Goal: Task Accomplishment & Management: Complete application form

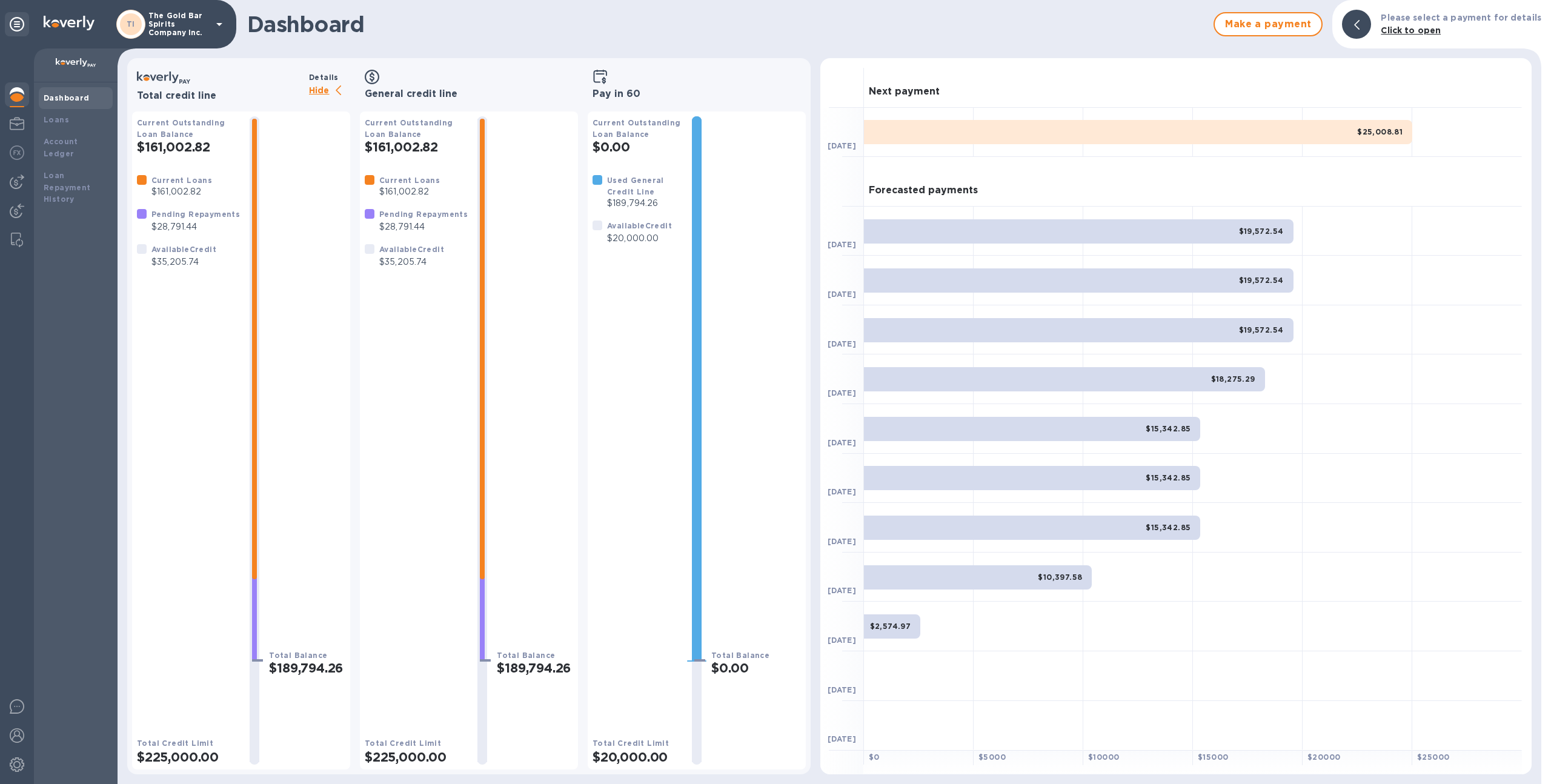
click at [168, 31] on p "The Gold Bar Spirits Company Inc." at bounding box center [178, 24] width 60 height 26
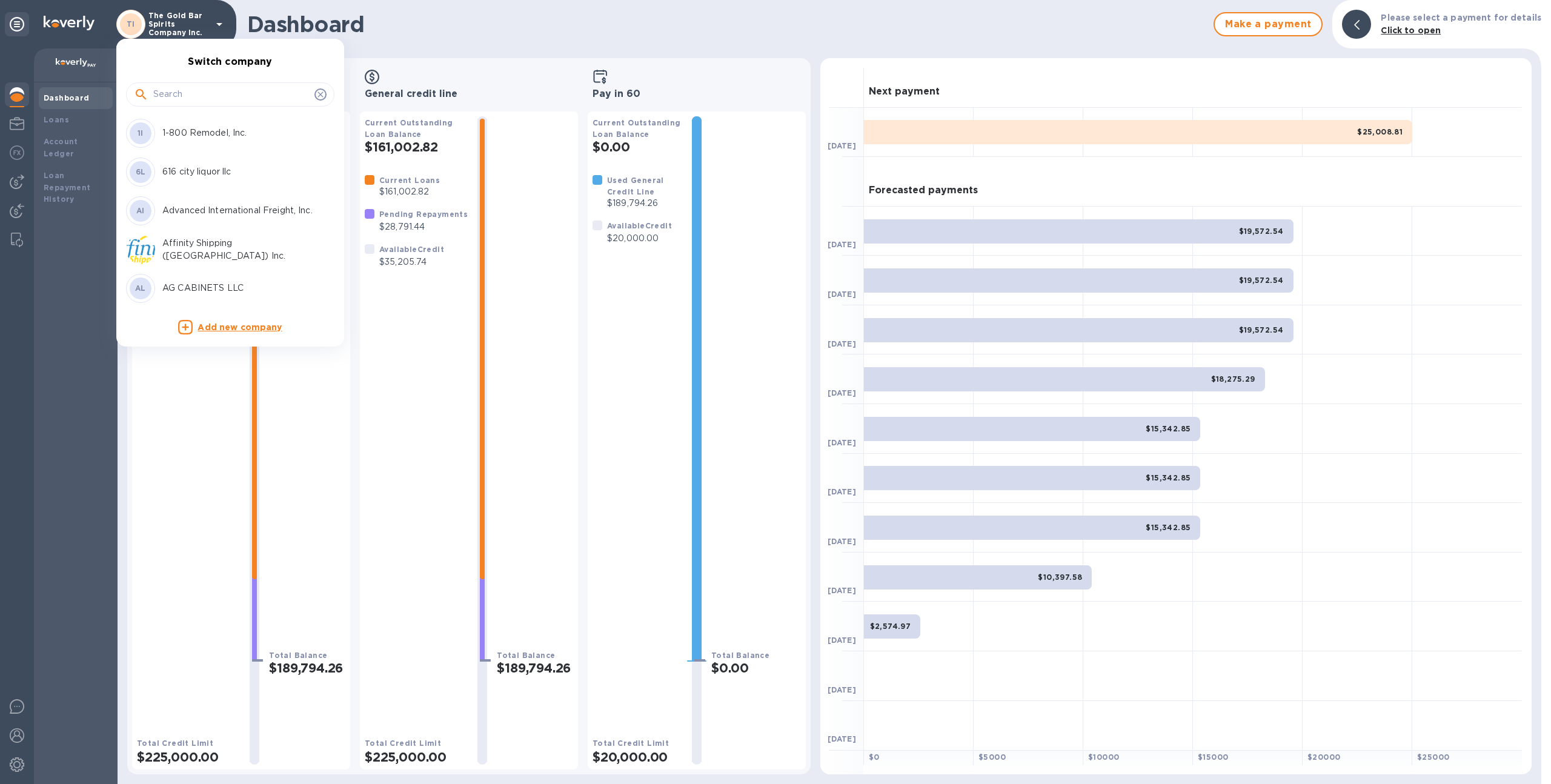
click at [178, 100] on input "text" at bounding box center [230, 94] width 156 height 18
click at [262, 97] on input "text" at bounding box center [230, 94] width 156 height 18
type input "trans"
click at [216, 221] on p "Trans Shipping International Inc" at bounding box center [239, 219] width 153 height 12
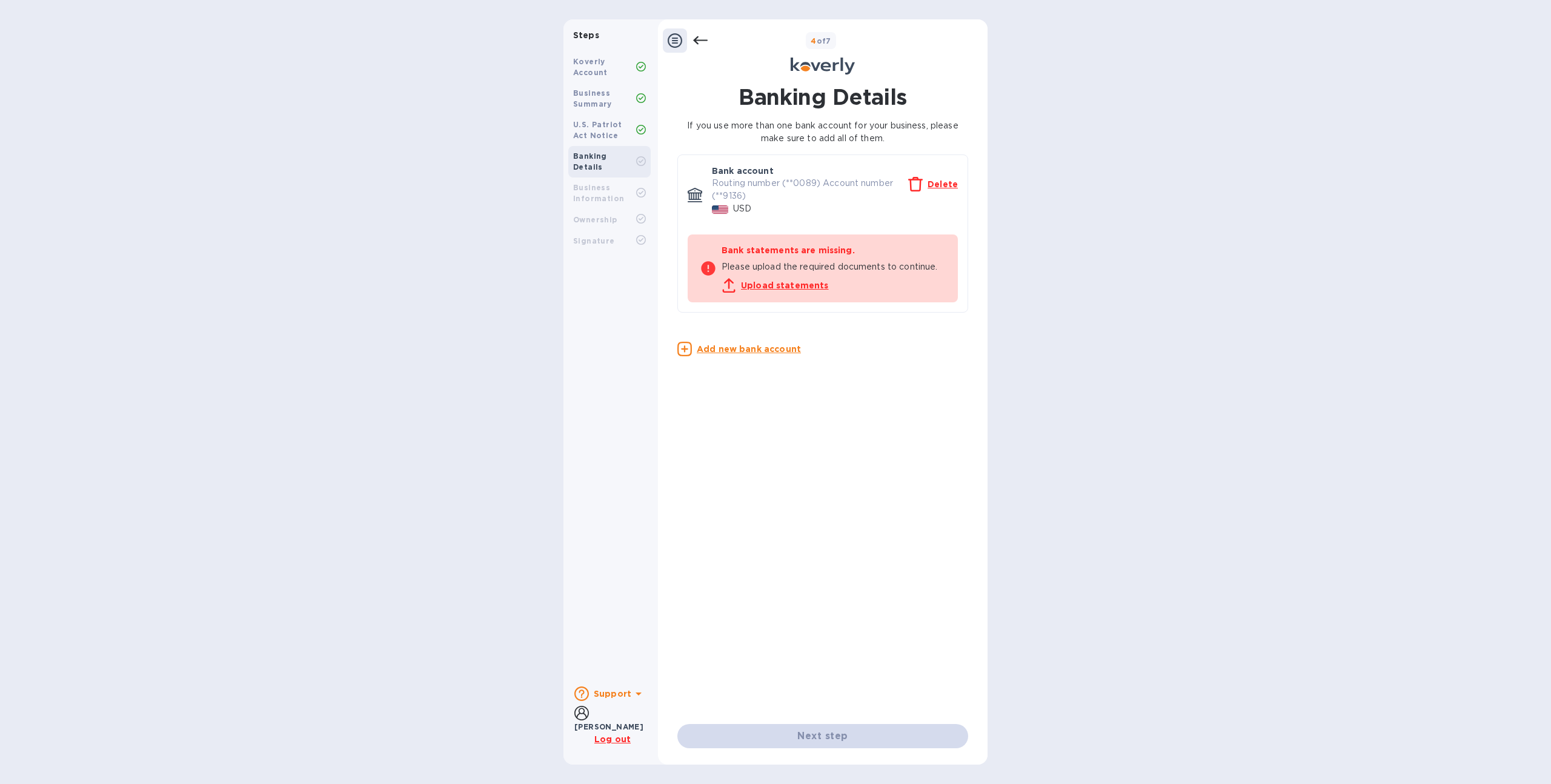
click at [776, 281] on u "Upload statements" at bounding box center [785, 285] width 88 height 10
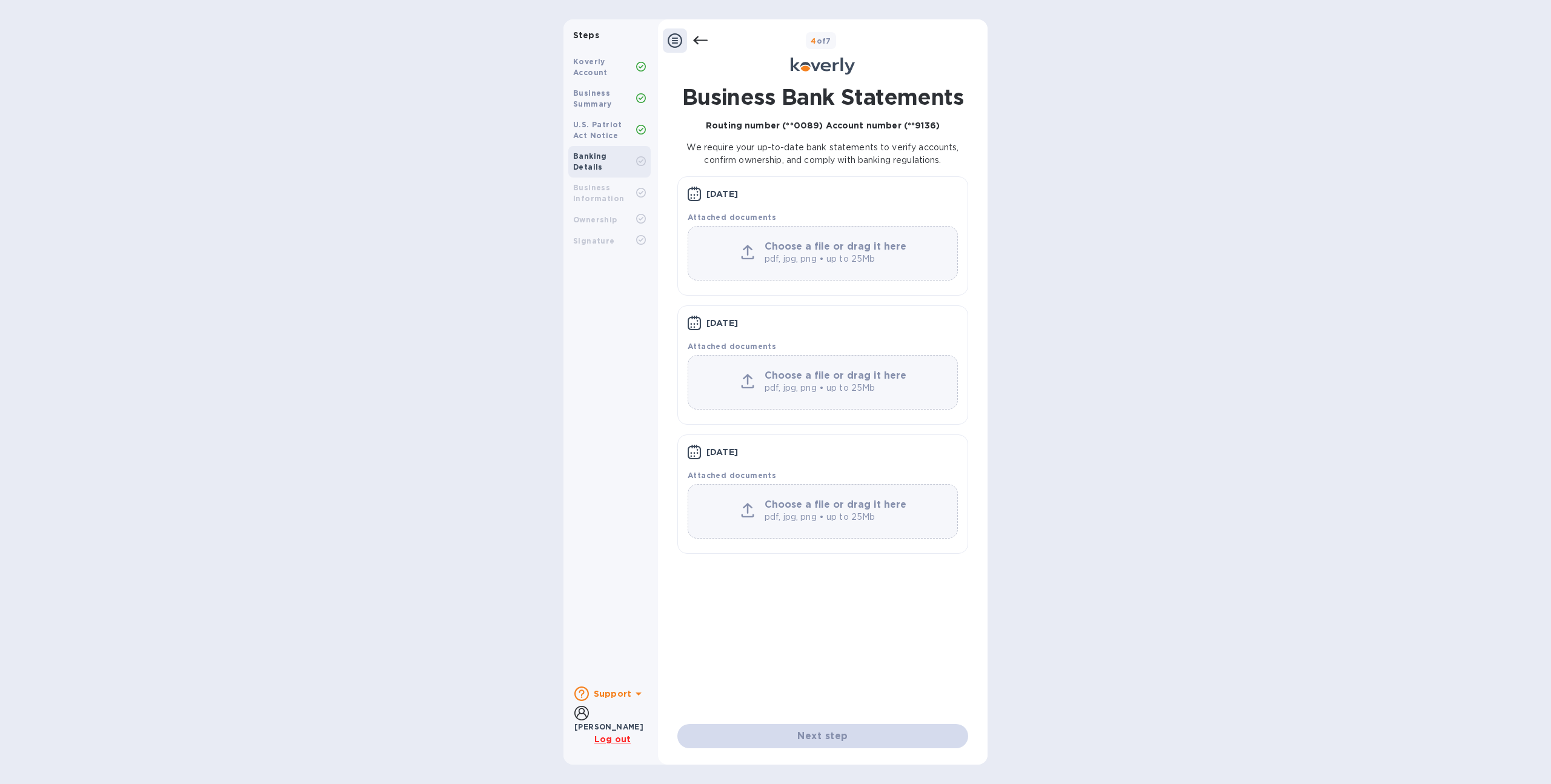
click at [754, 248] on div at bounding box center [747, 253] width 24 height 17
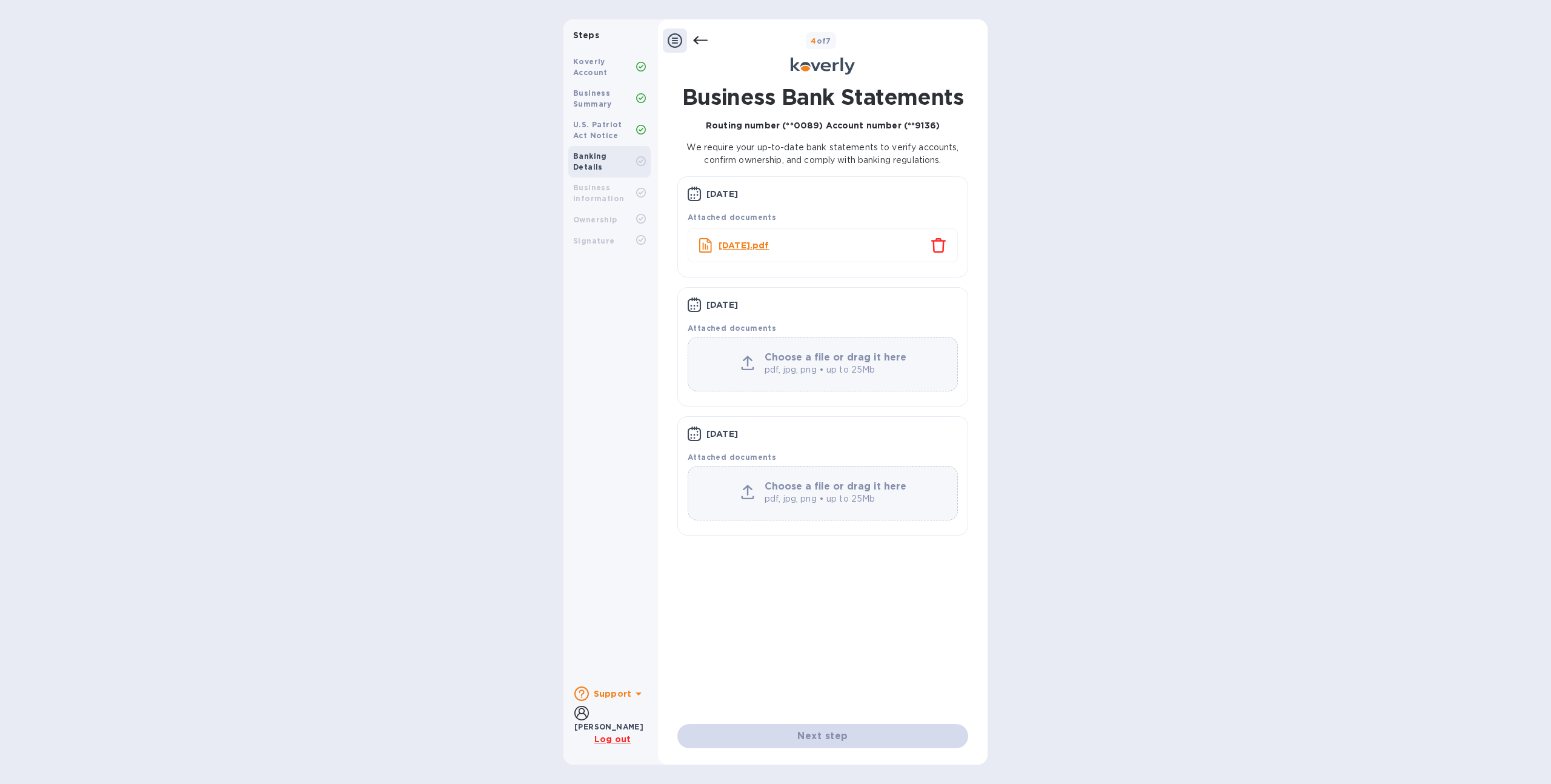
click at [741, 355] on div "Choose a file or drag it here pdf, jpg, png • up to 25Mb" at bounding box center [822, 363] width 269 height 24
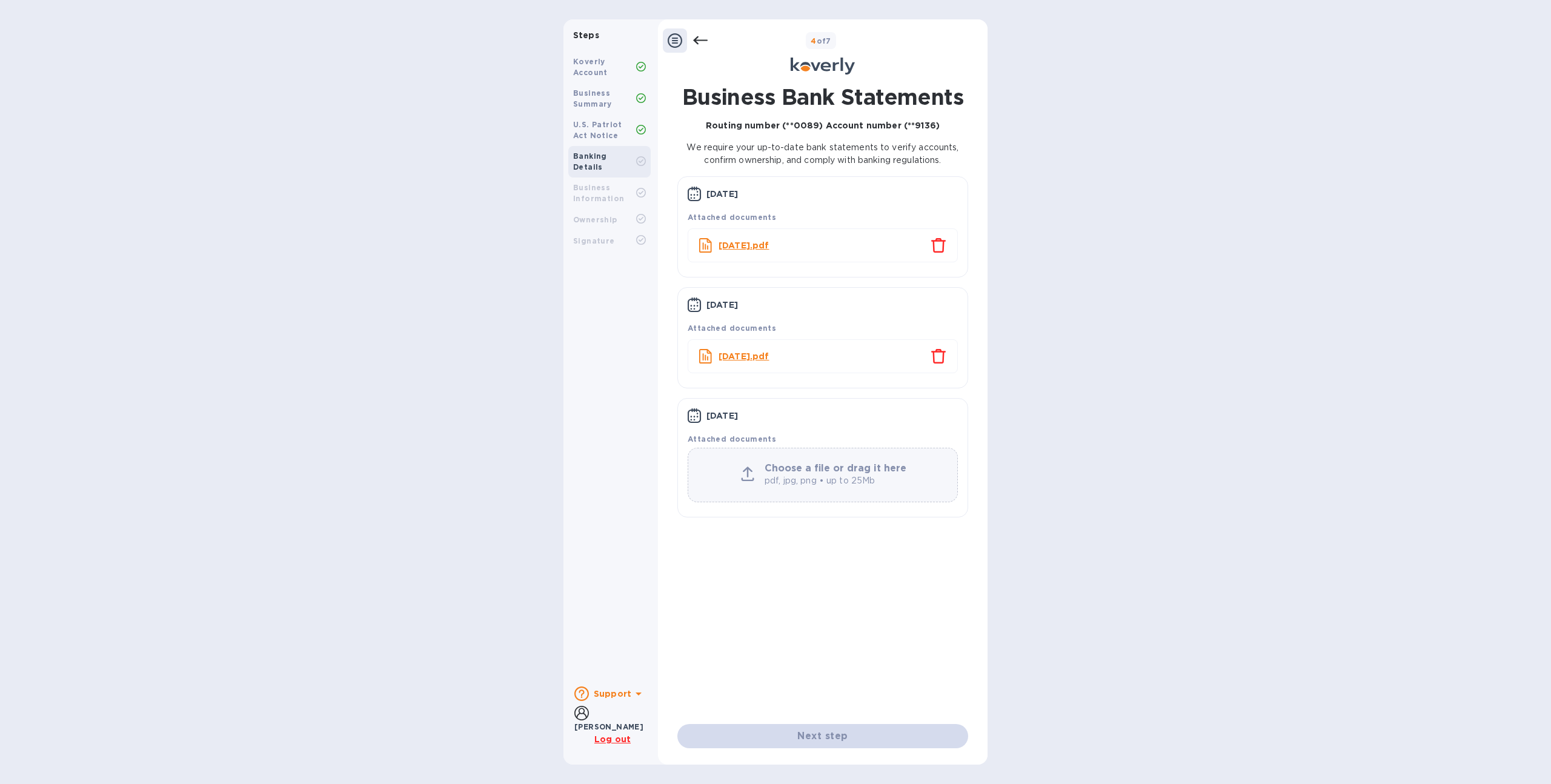
click at [811, 464] on b "Choose a file or drag it here" at bounding box center [836, 468] width 142 height 11
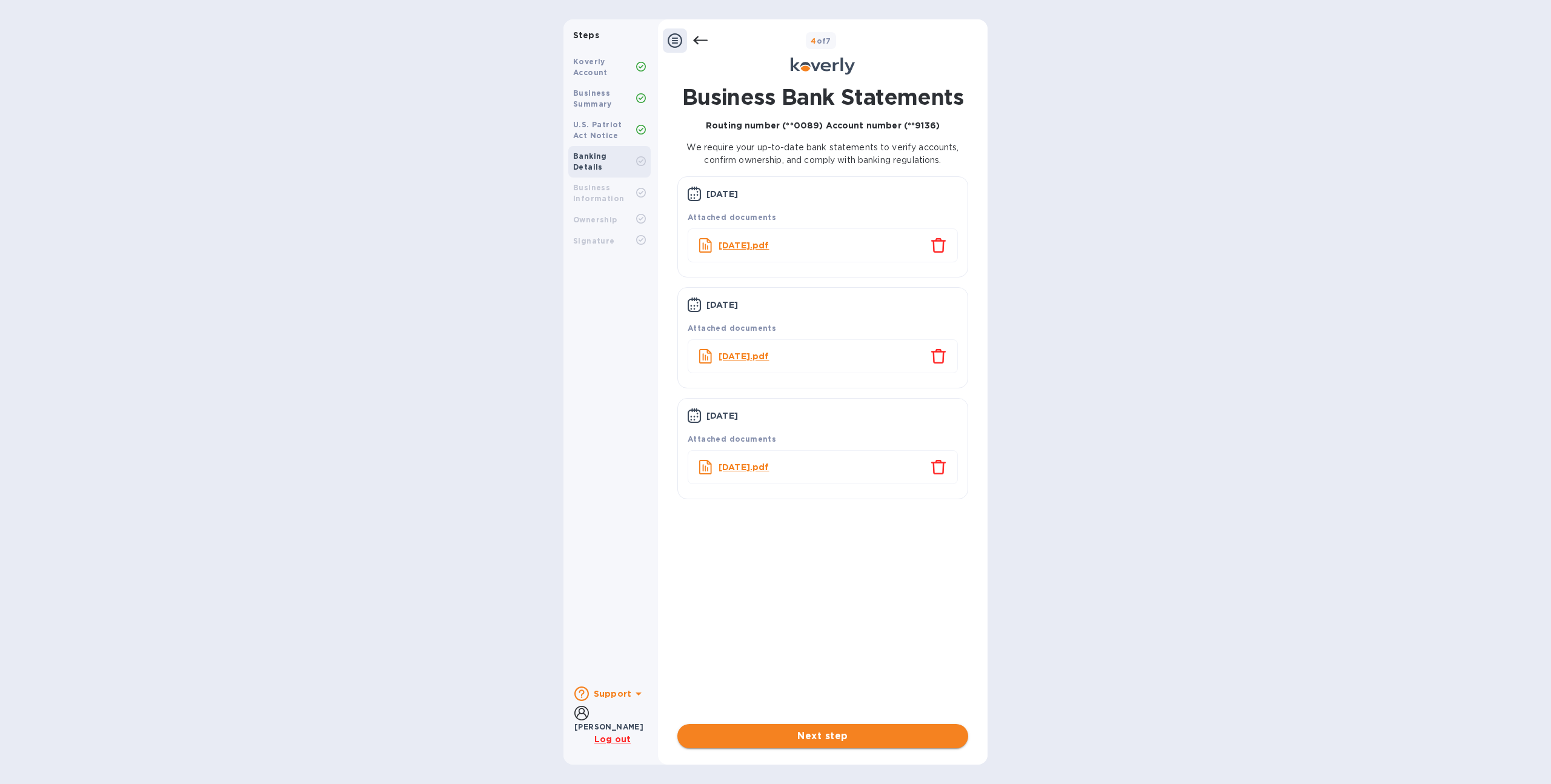
click at [829, 735] on span "Next step" at bounding box center [822, 735] width 272 height 14
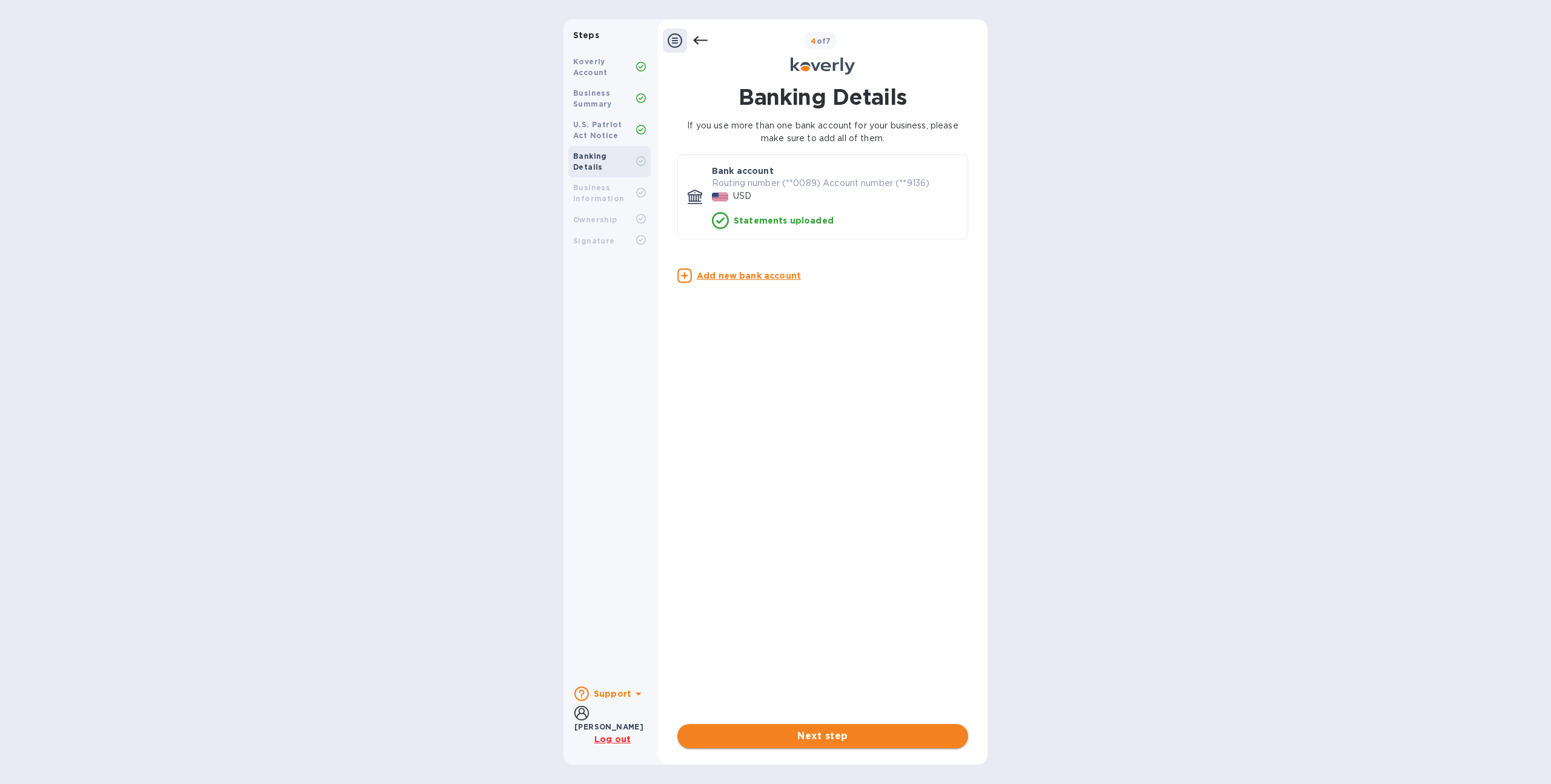
click at [810, 730] on span "Next step" at bounding box center [822, 735] width 272 height 14
